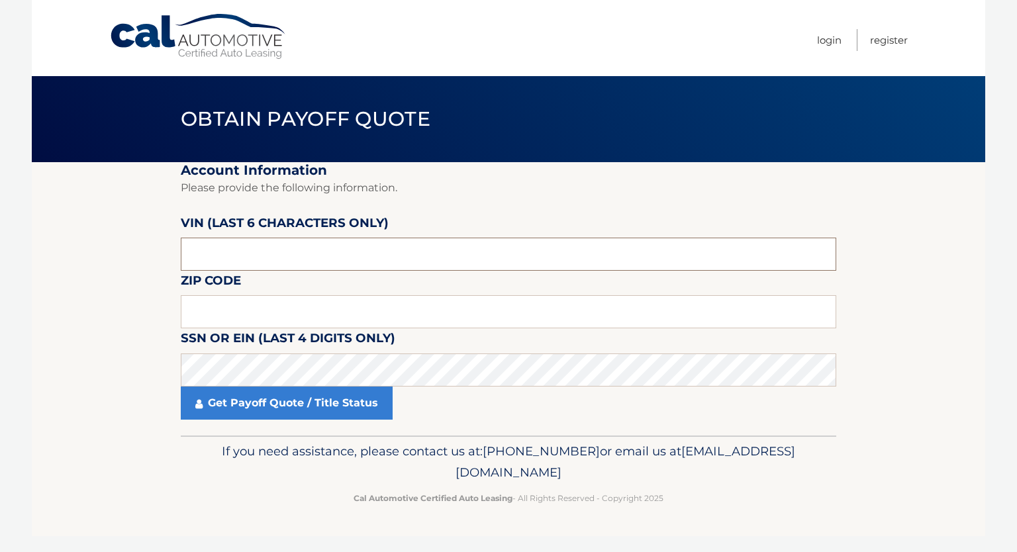
click at [404, 260] on input "text" at bounding box center [509, 254] width 656 height 33
type input "208924"
click at [379, 316] on input "text" at bounding box center [509, 311] width 656 height 33
type input "10522"
click at [2, 360] on body "Cal Automotive Menu Login Register Obtain Payoff Quote" at bounding box center [508, 276] width 1017 height 552
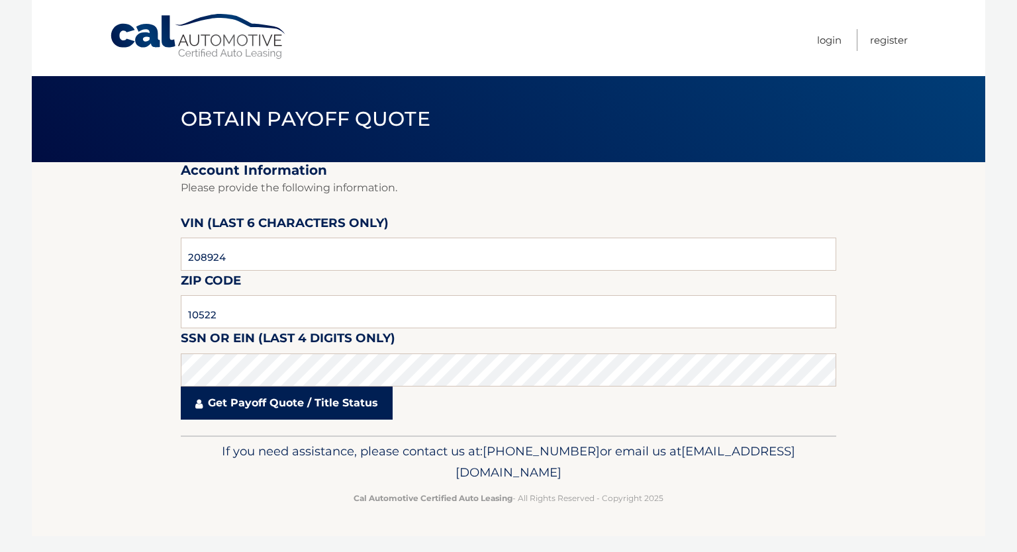
click at [295, 406] on link "Get Payoff Quote / Title Status" at bounding box center [287, 403] width 212 height 33
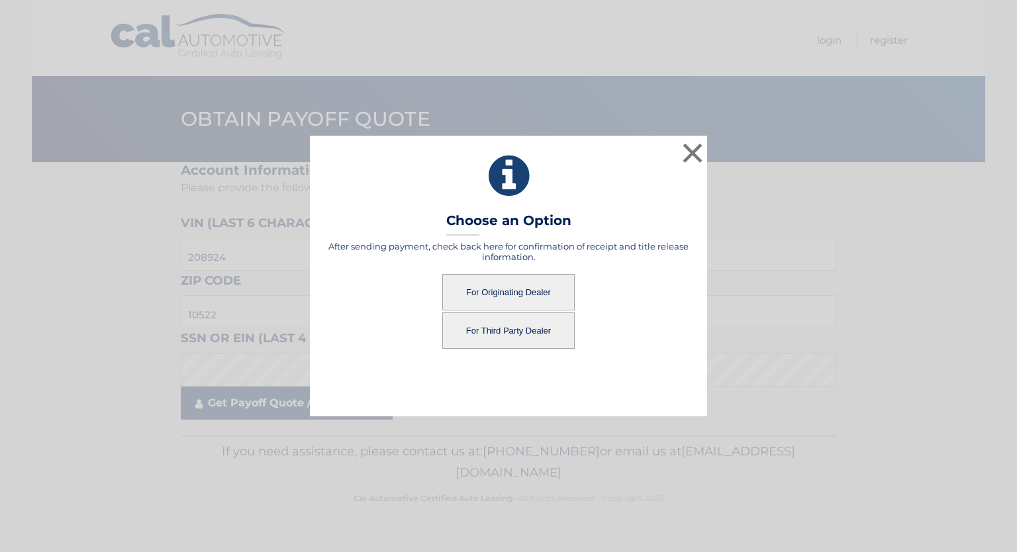
click at [295, 406] on div "× Choose an Option After sending payment, check back here for confirmation of r…" at bounding box center [508, 276] width 1007 height 281
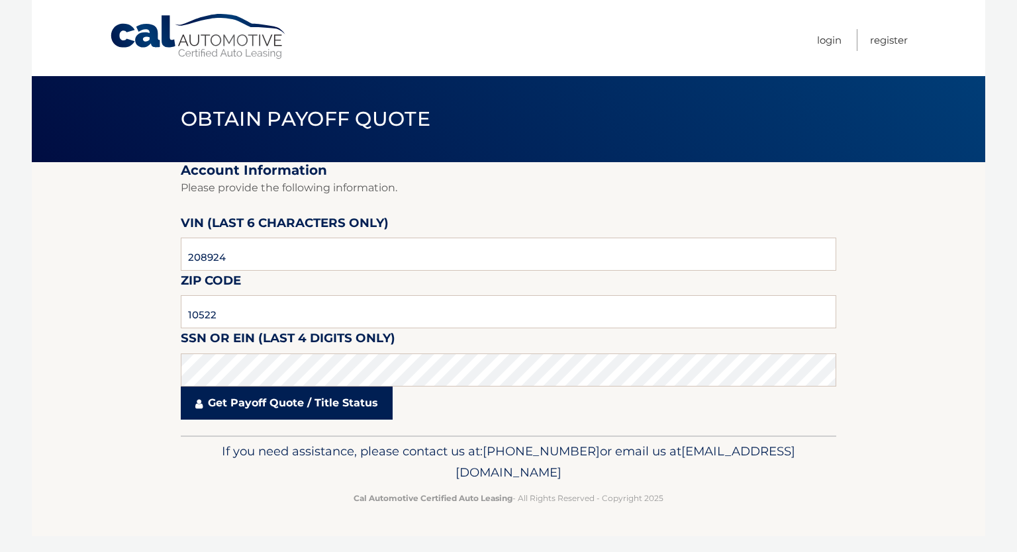
click at [291, 405] on link "Get Payoff Quote / Title Status" at bounding box center [287, 403] width 212 height 33
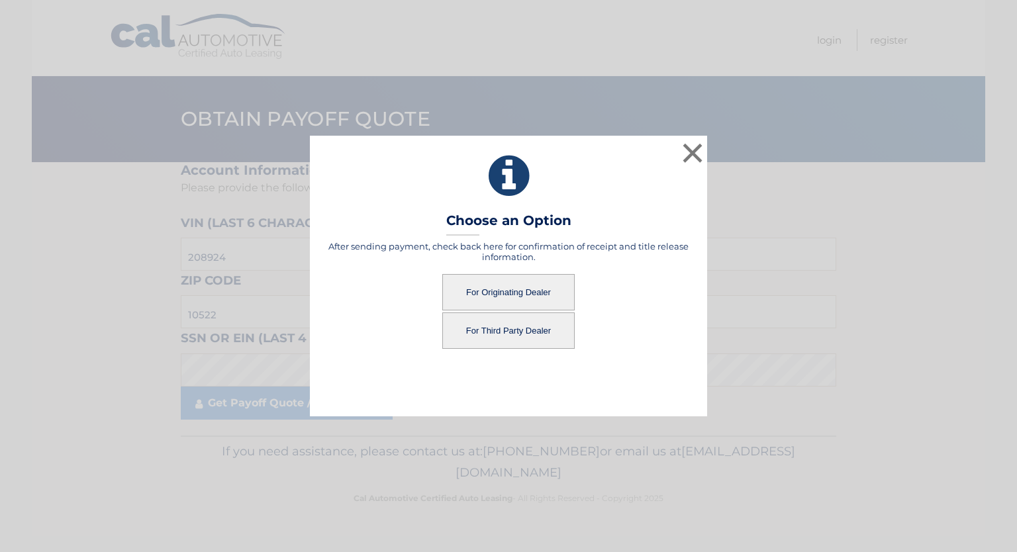
click at [538, 298] on button "For Originating Dealer" at bounding box center [508, 292] width 132 height 36
